Goal: Find specific page/section

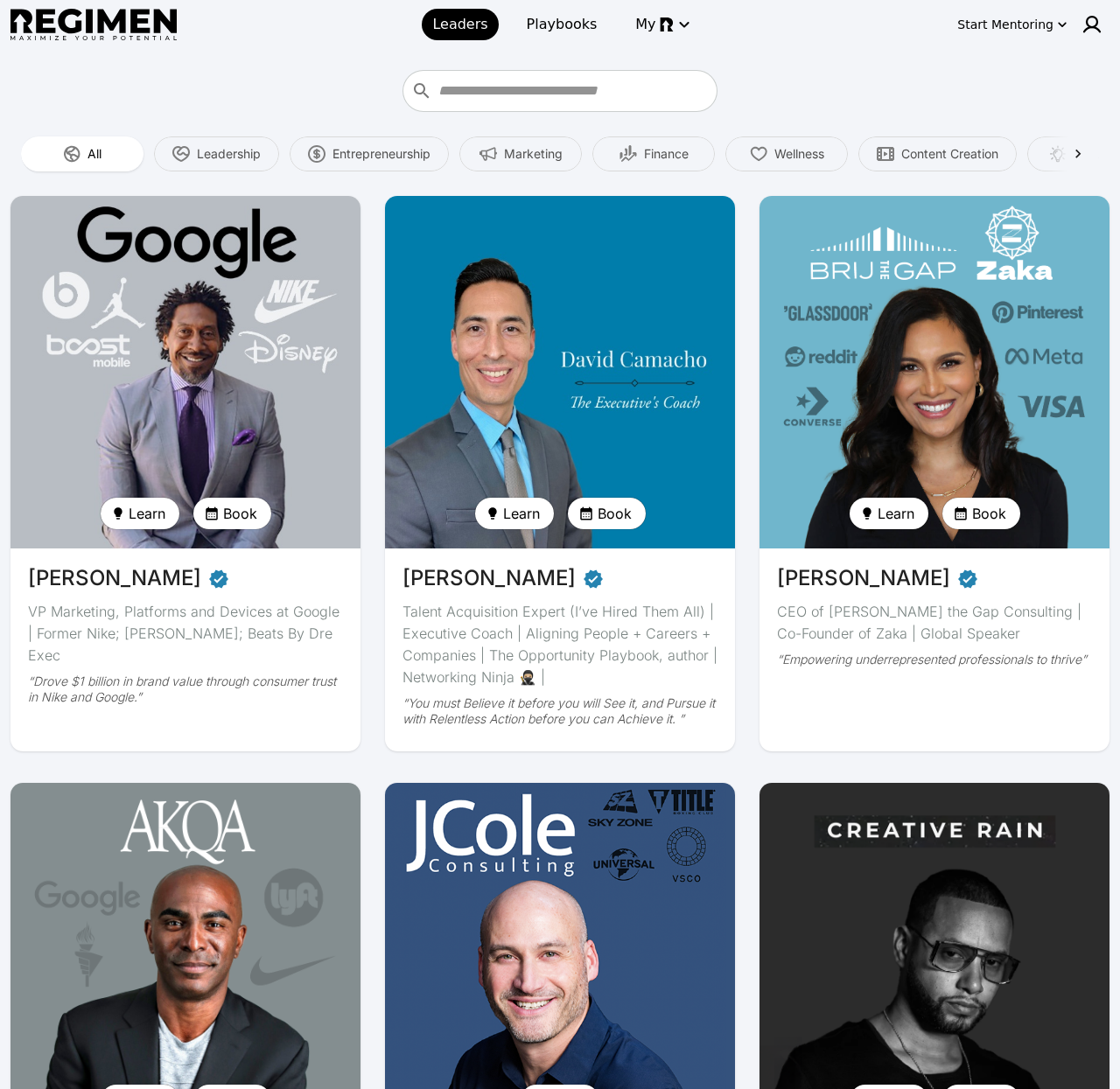
click at [509, 90] on input "Who do you want to learn from?" at bounding box center [575, 91] width 274 height 28
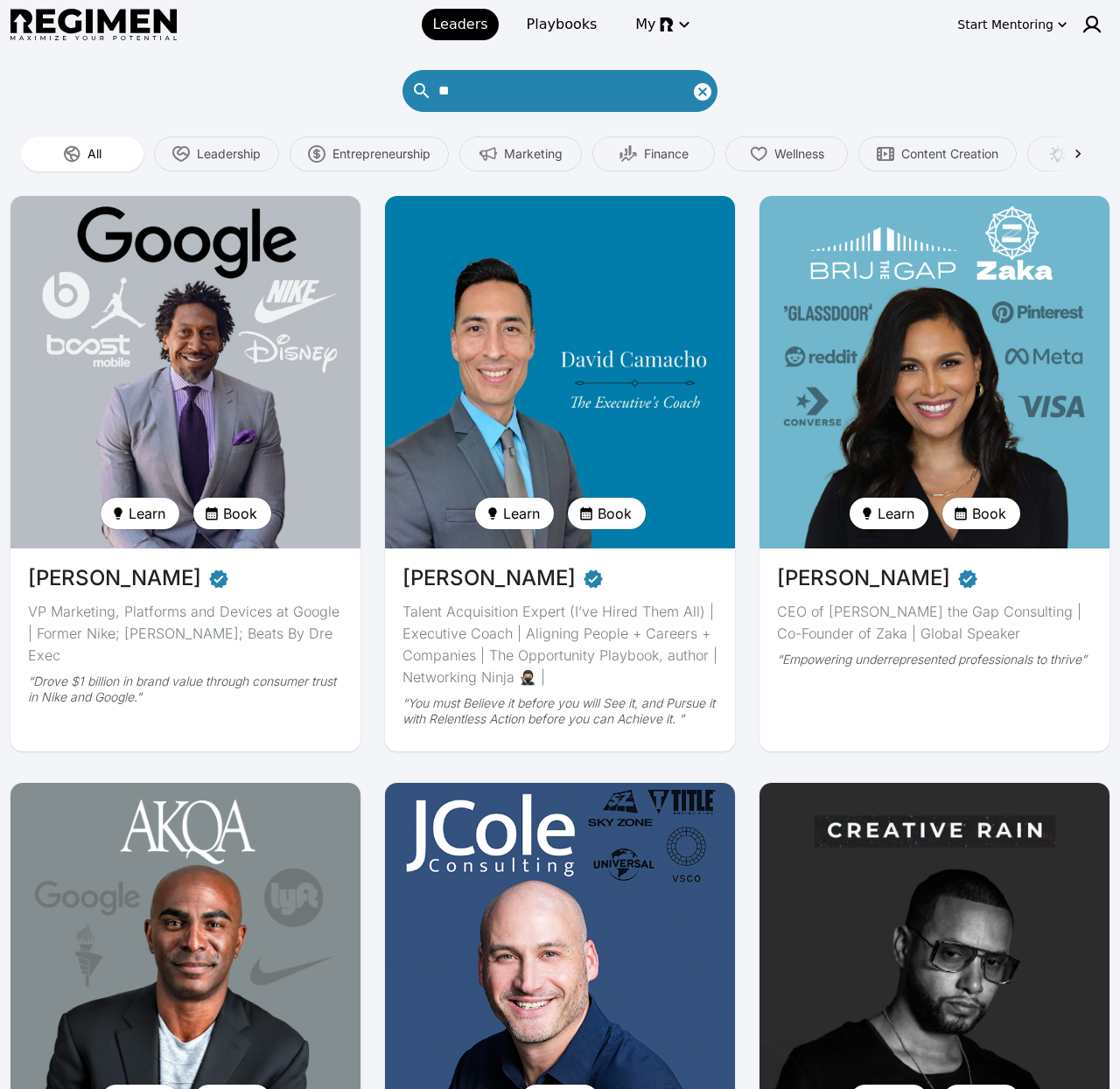
type input "*"
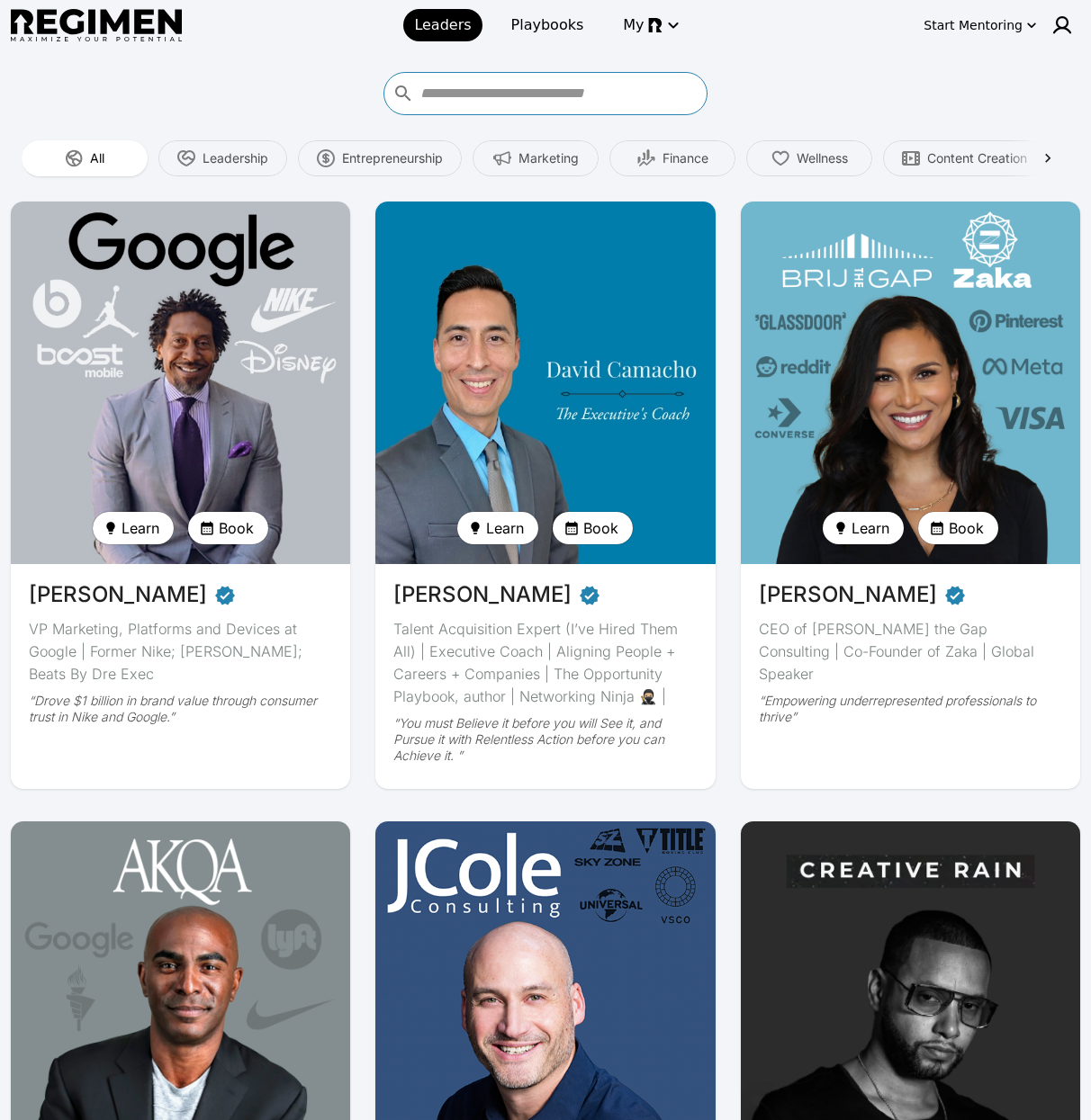
click at [150, 86] on div at bounding box center [546, 94] width 1069 height 43
drag, startPoint x: 905, startPoint y: 95, endPoint x: 747, endPoint y: 40, distance: 167.3
click at [905, 95] on div at bounding box center [546, 94] width 1069 height 43
click at [854, 99] on div at bounding box center [546, 94] width 1069 height 43
click at [1046, 154] on icon at bounding box center [1048, 158] width 18 height 18
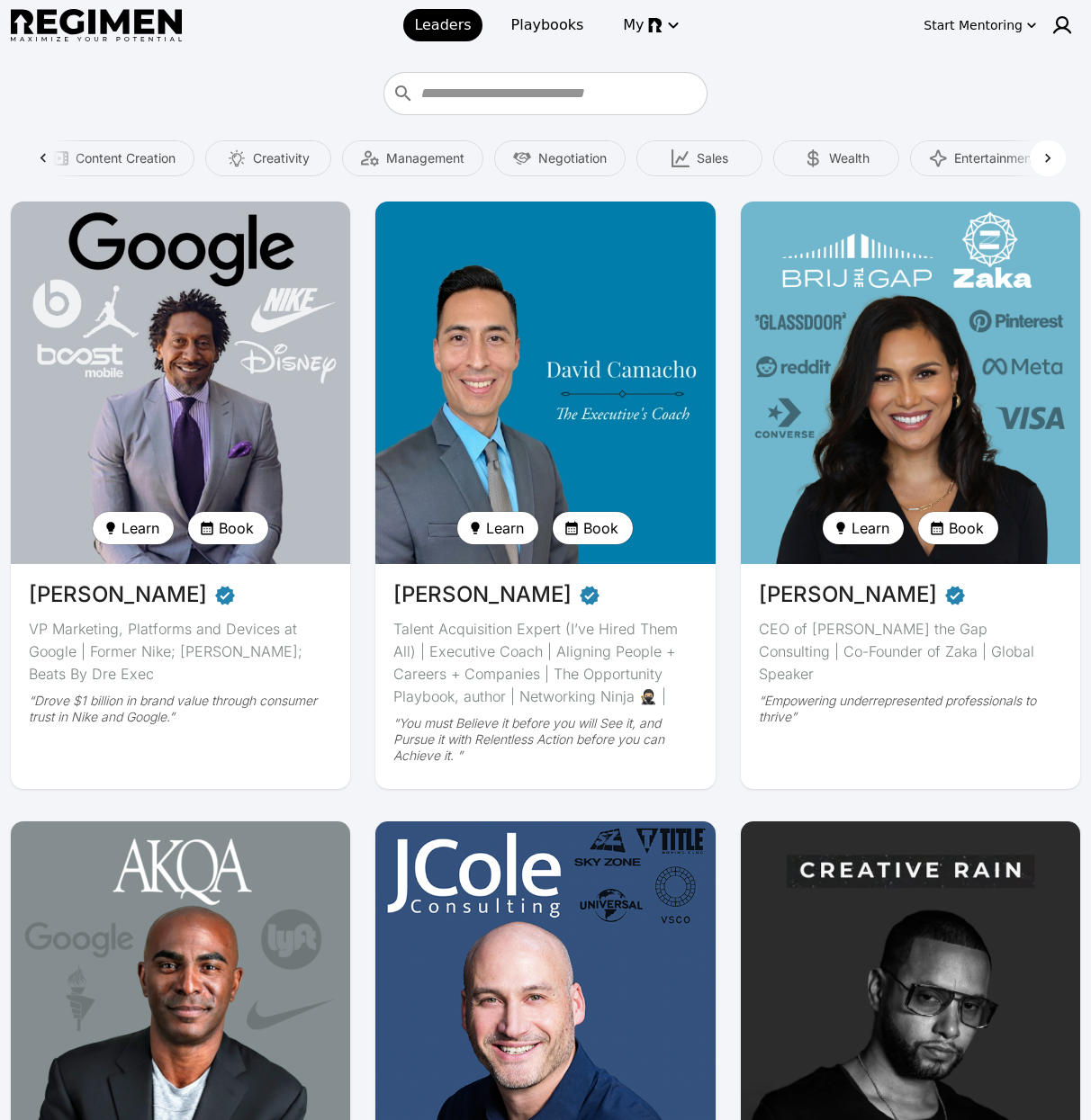
scroll to position [0, 963]
click at [1049, 157] on icon at bounding box center [1048, 158] width 5 height 9
click at [50, 154] on icon at bounding box center [43, 158] width 18 height 18
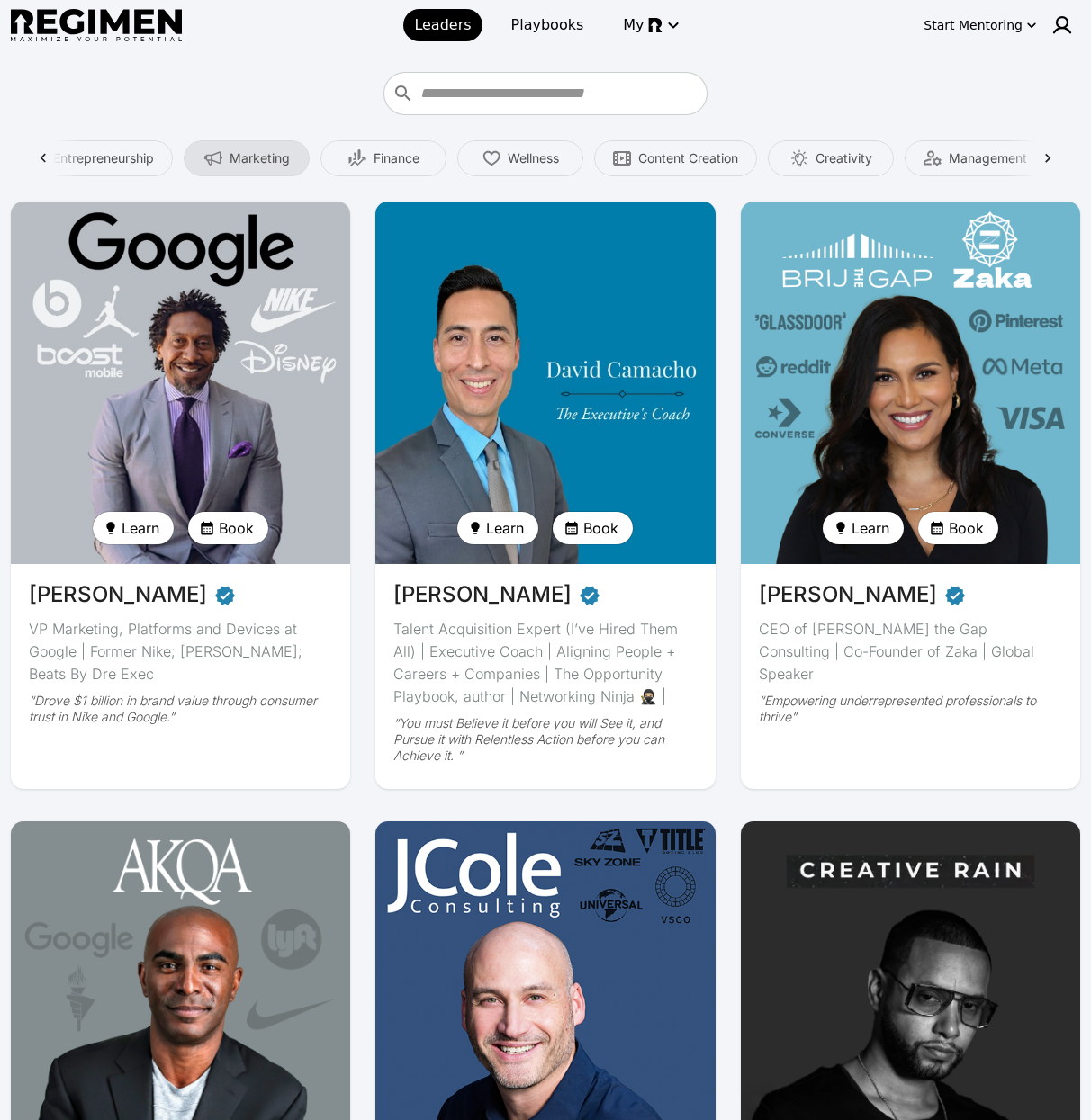
click at [266, 152] on span "Marketing" at bounding box center [259, 158] width 61 height 18
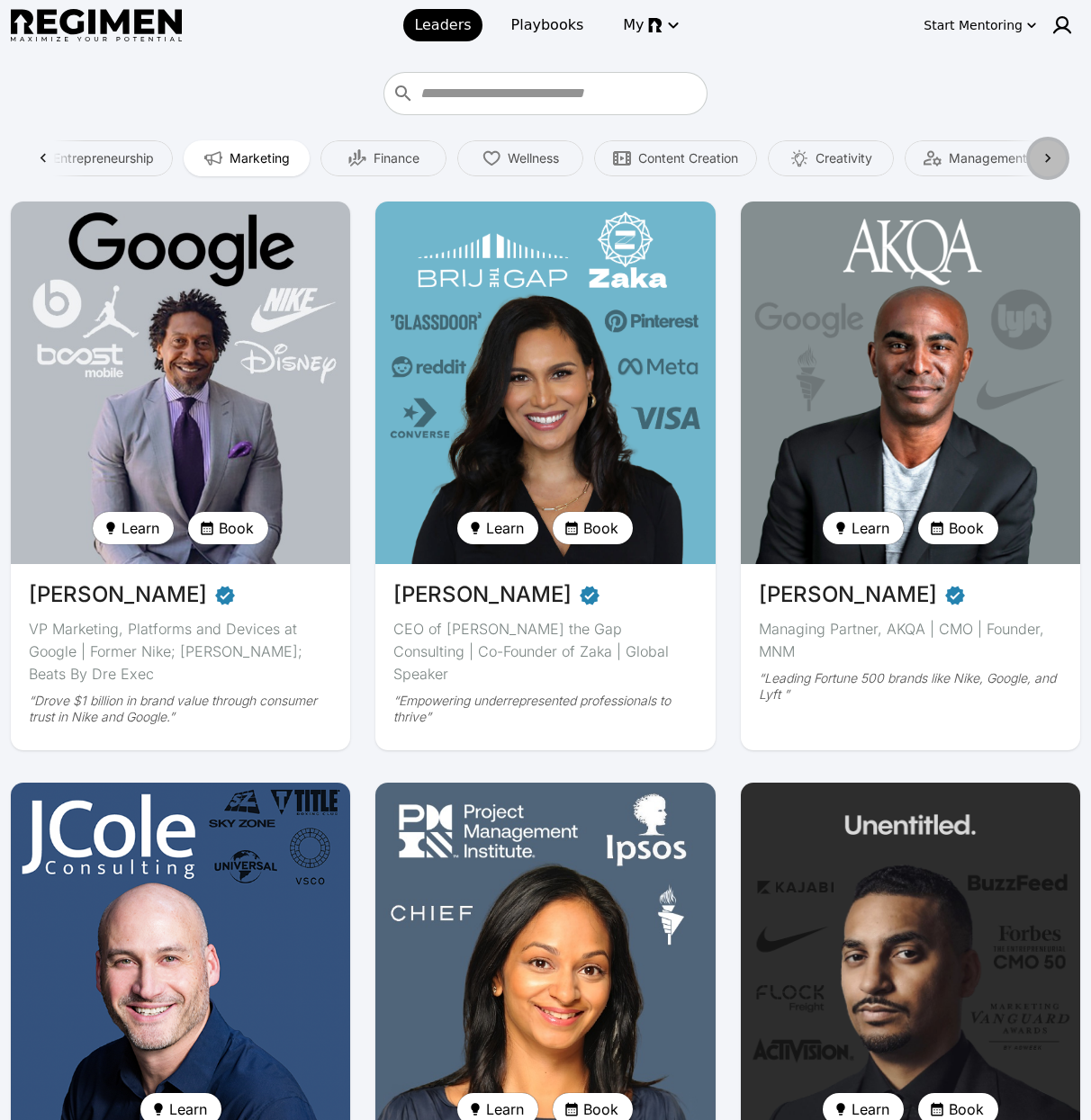
click at [1039, 156] on icon at bounding box center [1048, 158] width 18 height 18
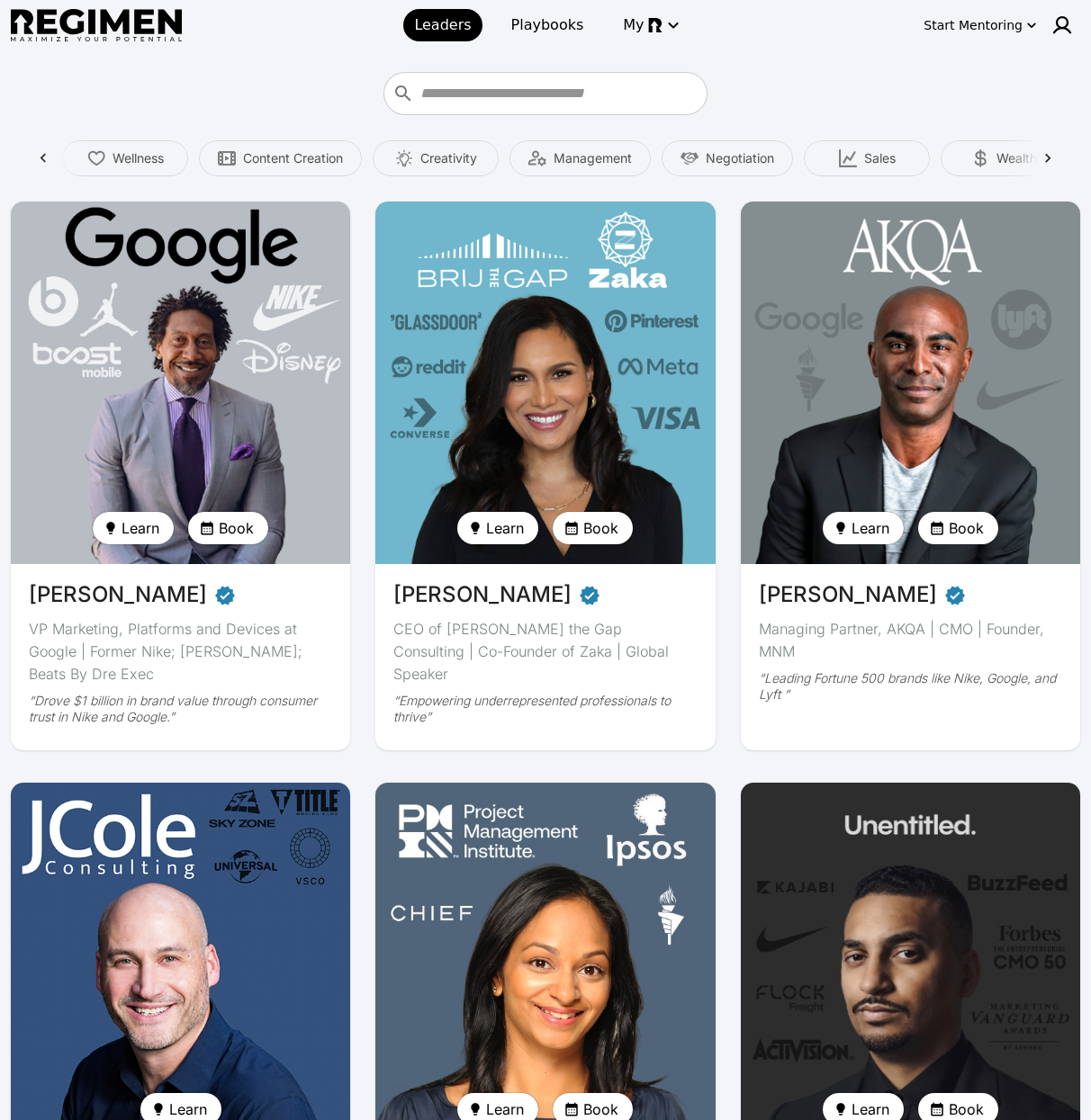
scroll to position [0, 1252]
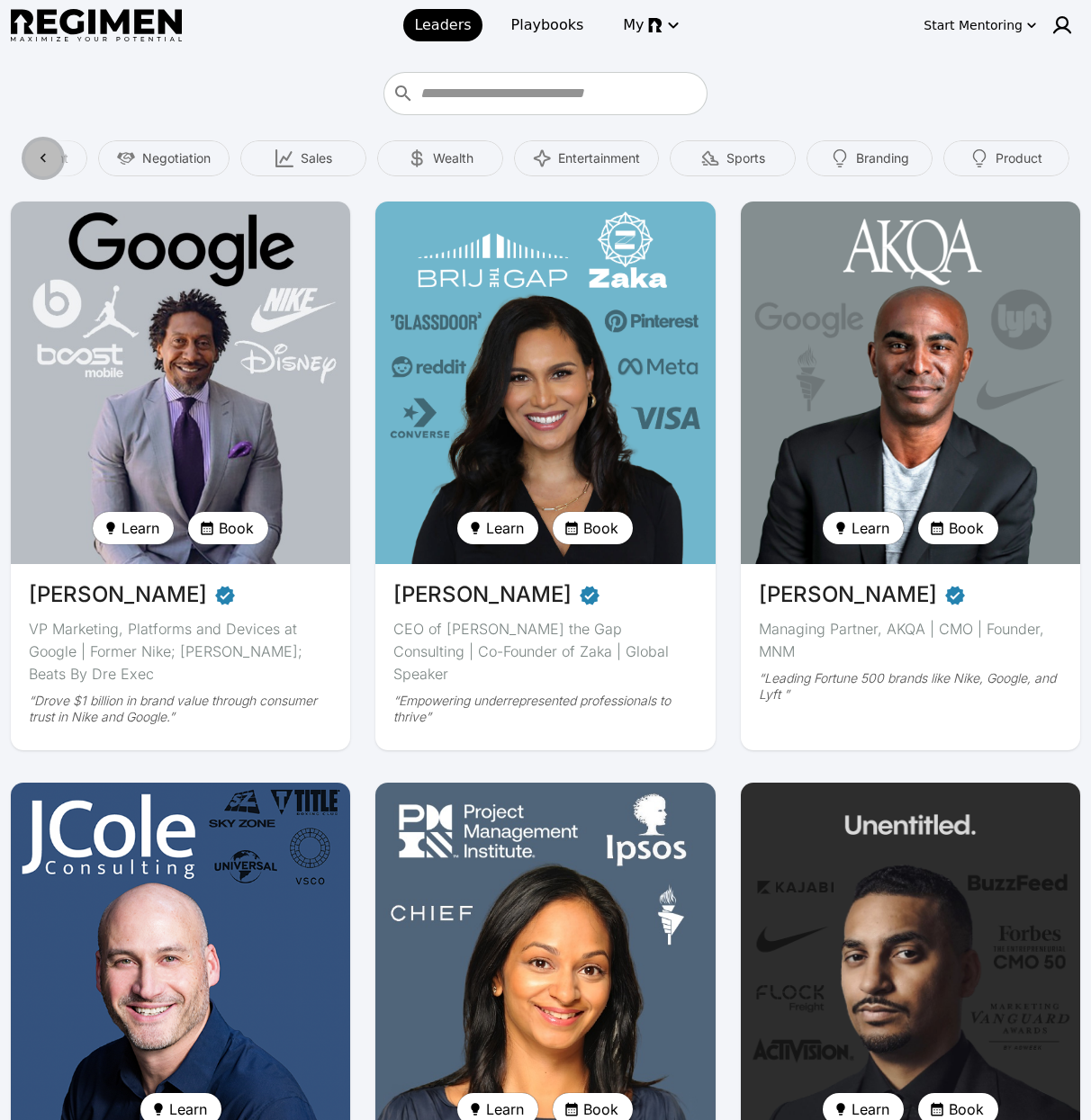
click at [34, 160] on icon at bounding box center [43, 158] width 18 height 18
click at [255, 166] on span "Marketing" at bounding box center [259, 158] width 61 height 18
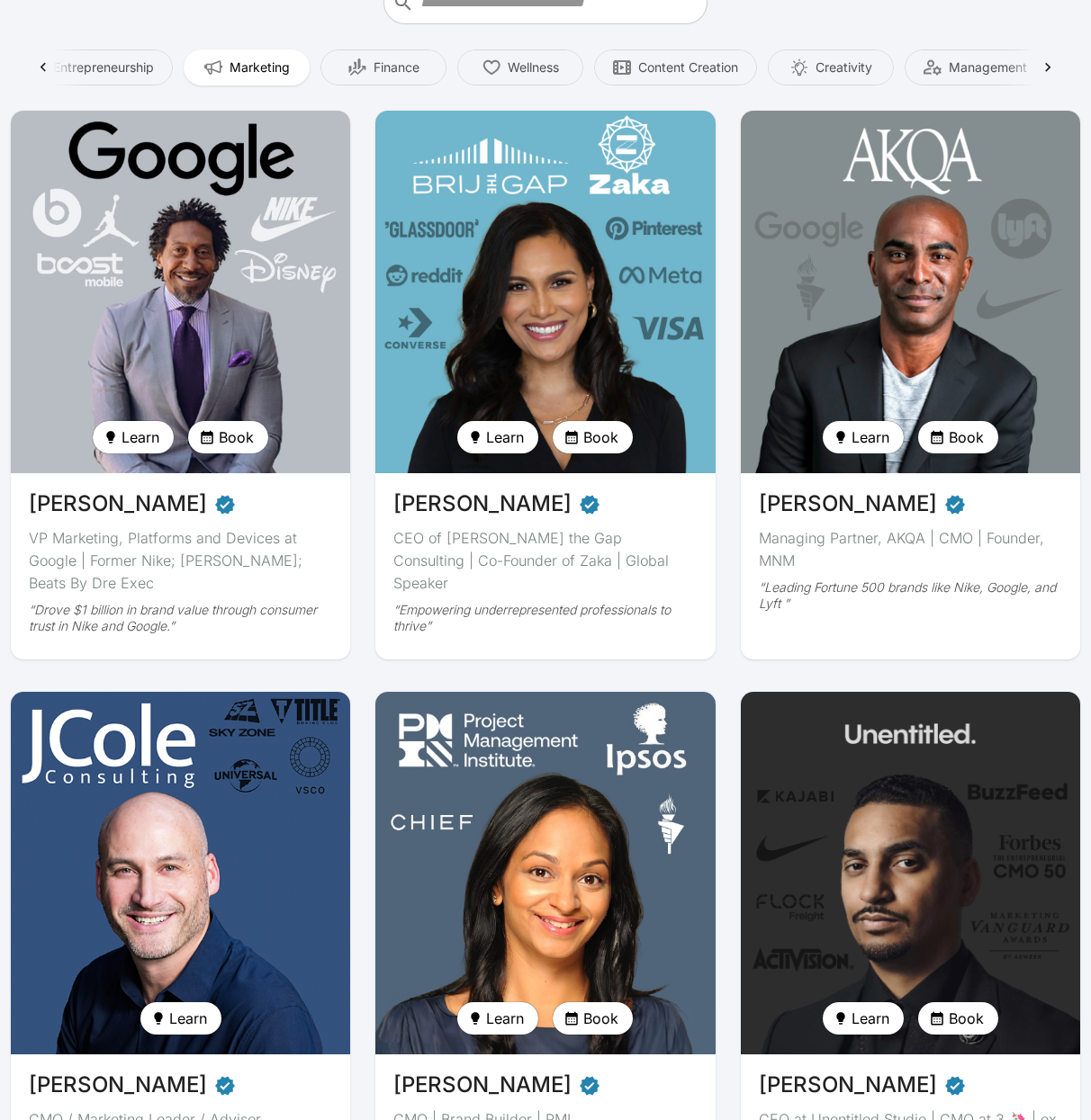
scroll to position [0, 0]
